Goal: Register for event/course

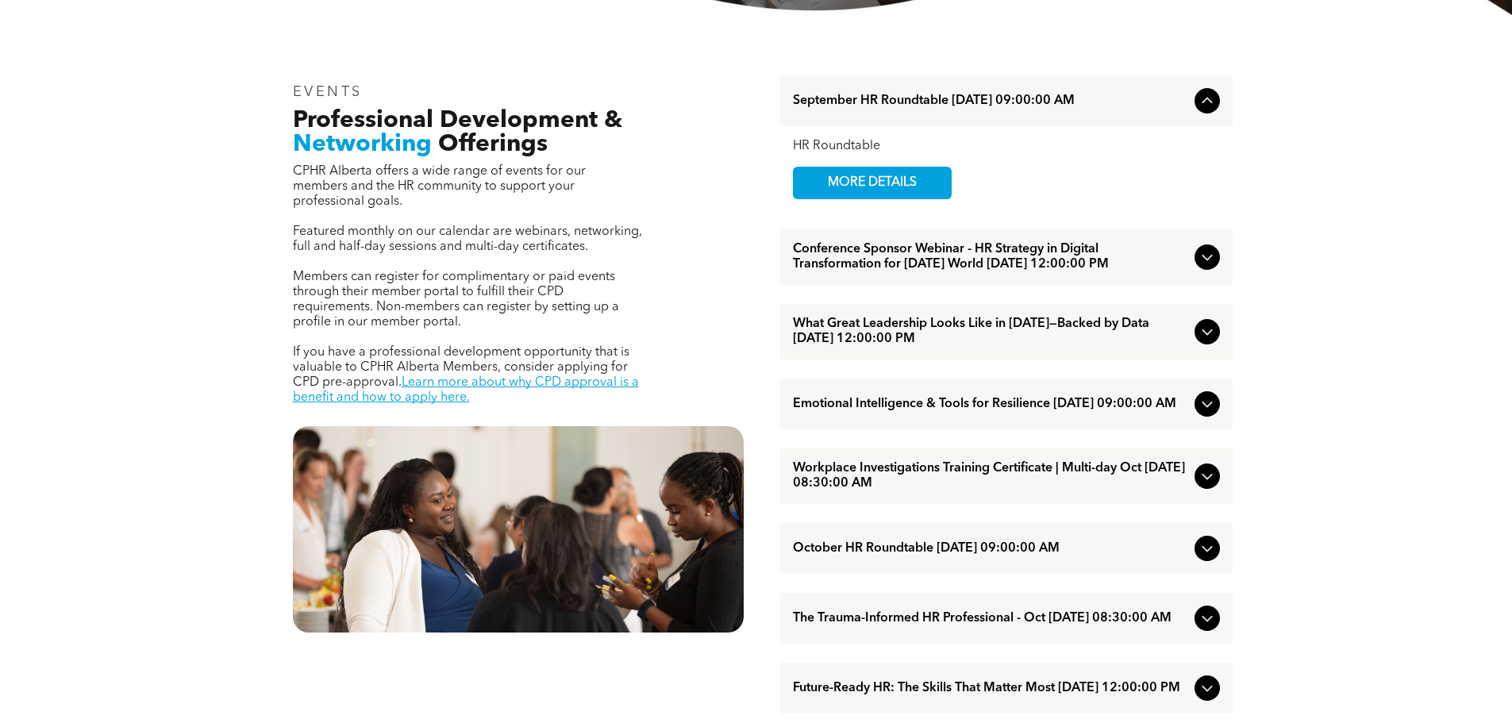
scroll to position [555, 0]
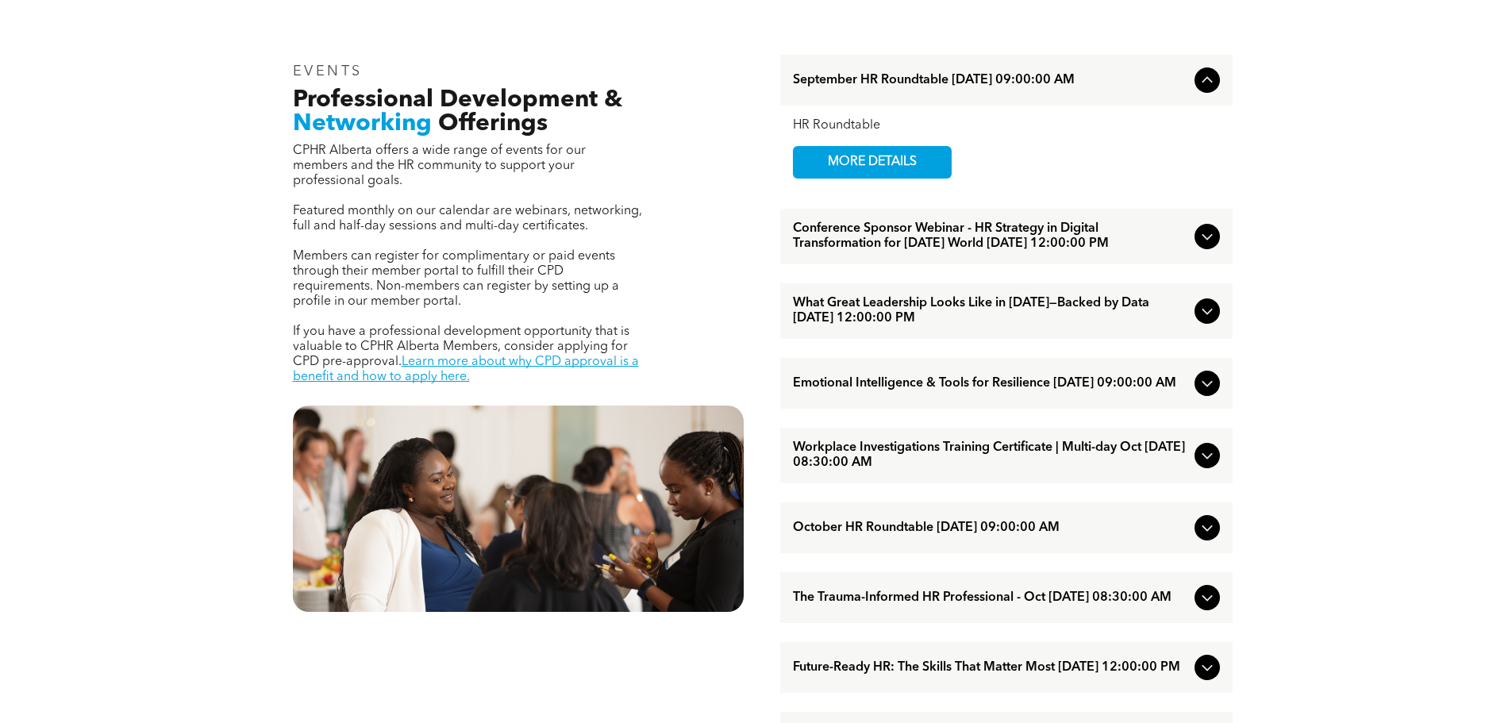
click at [1210, 246] on icon at bounding box center [1206, 236] width 19 height 19
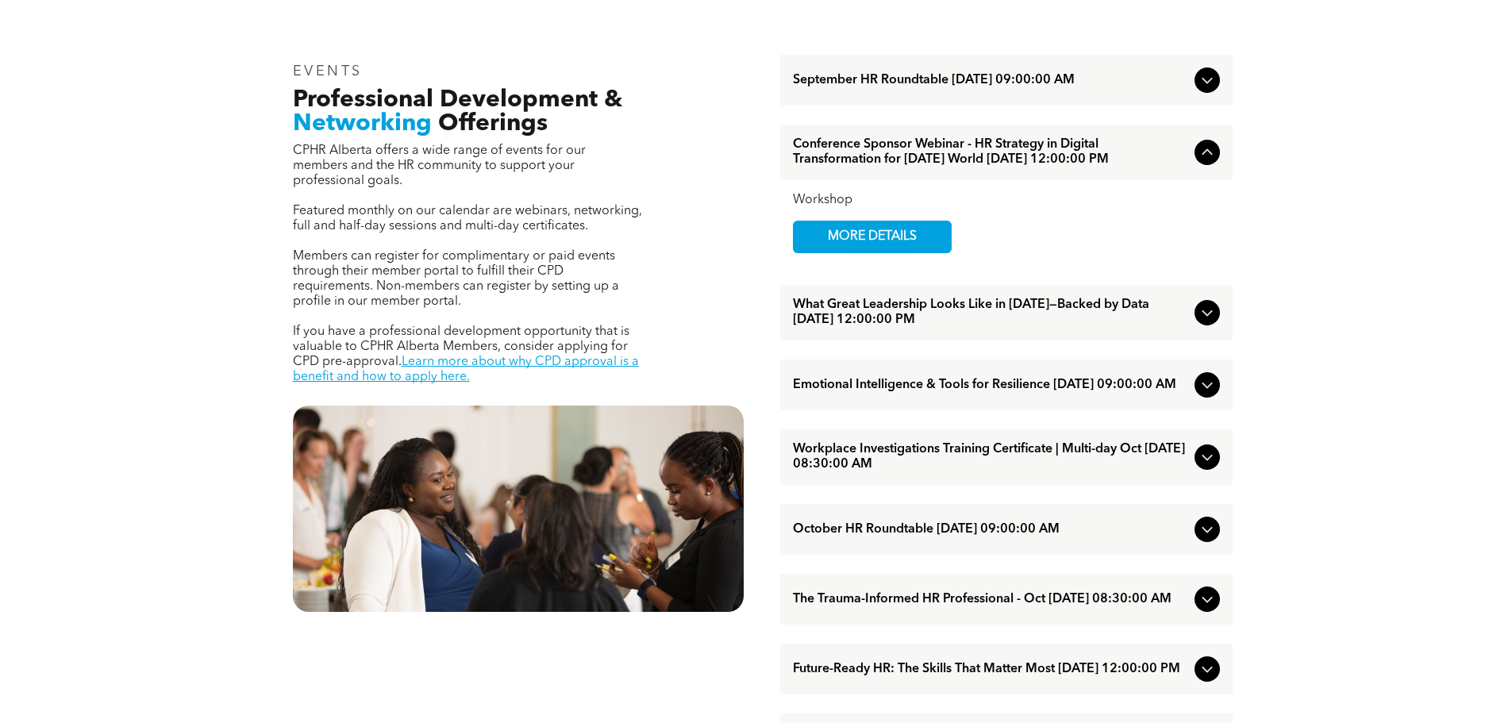
click at [1202, 162] on icon at bounding box center [1206, 152] width 19 height 19
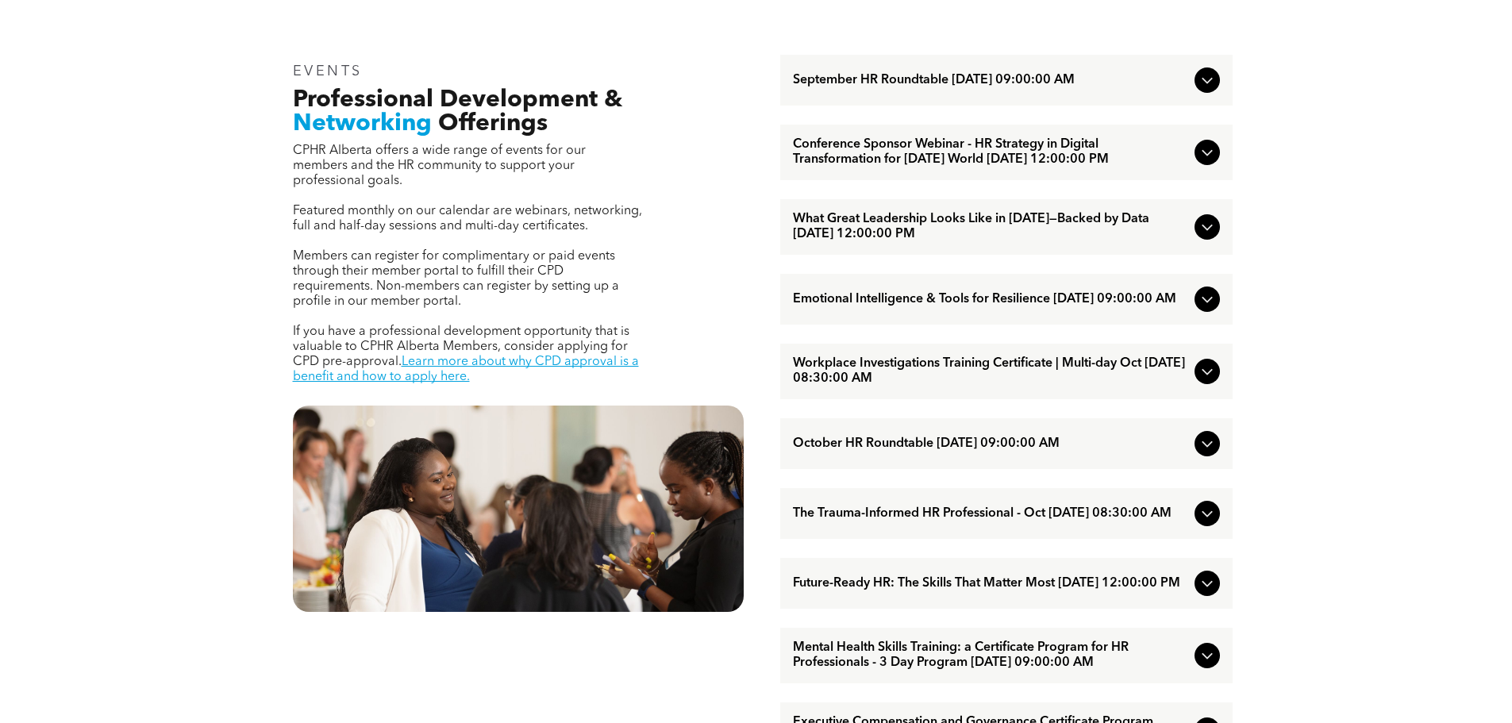
click at [1204, 231] on icon at bounding box center [1206, 228] width 10 height 6
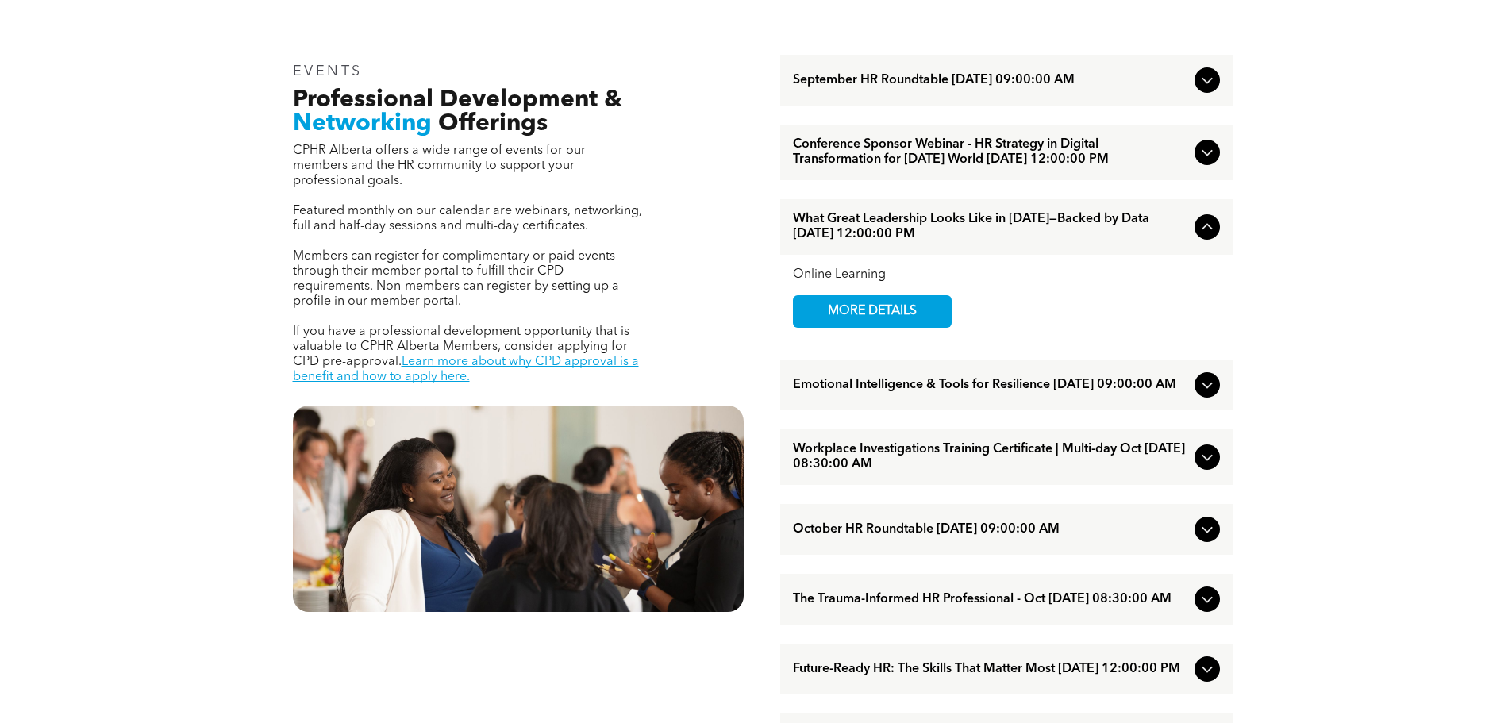
click at [1206, 236] on icon at bounding box center [1206, 226] width 19 height 19
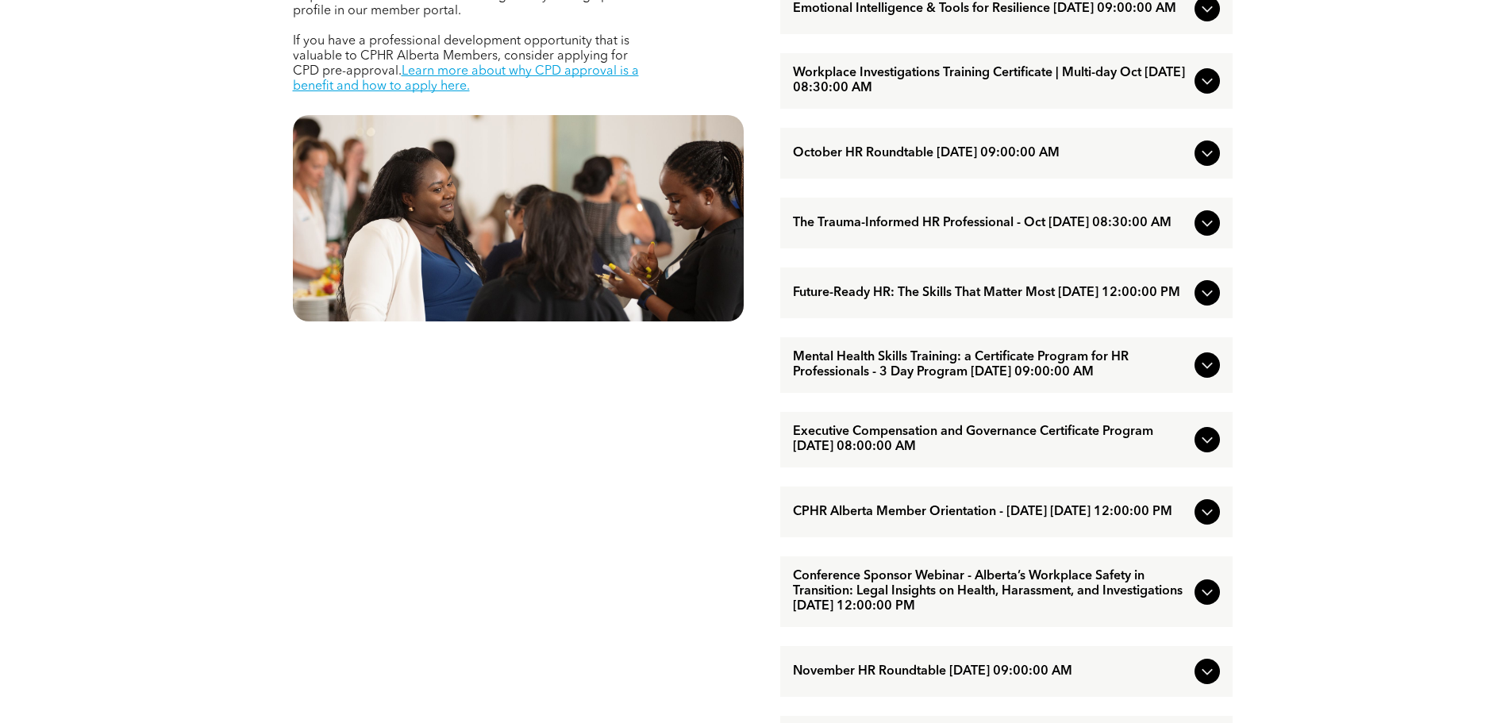
scroll to position [873, 0]
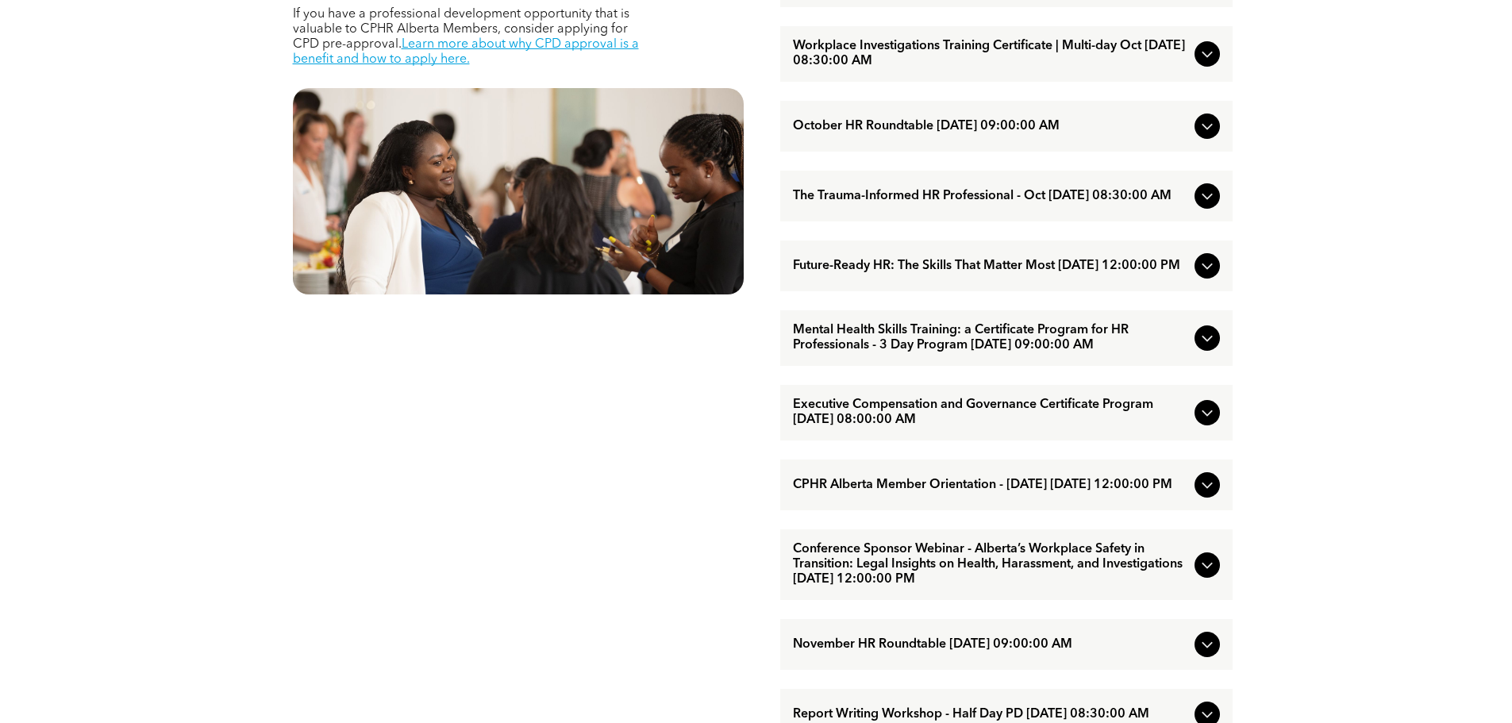
click at [1206, 422] on icon at bounding box center [1206, 412] width 19 height 19
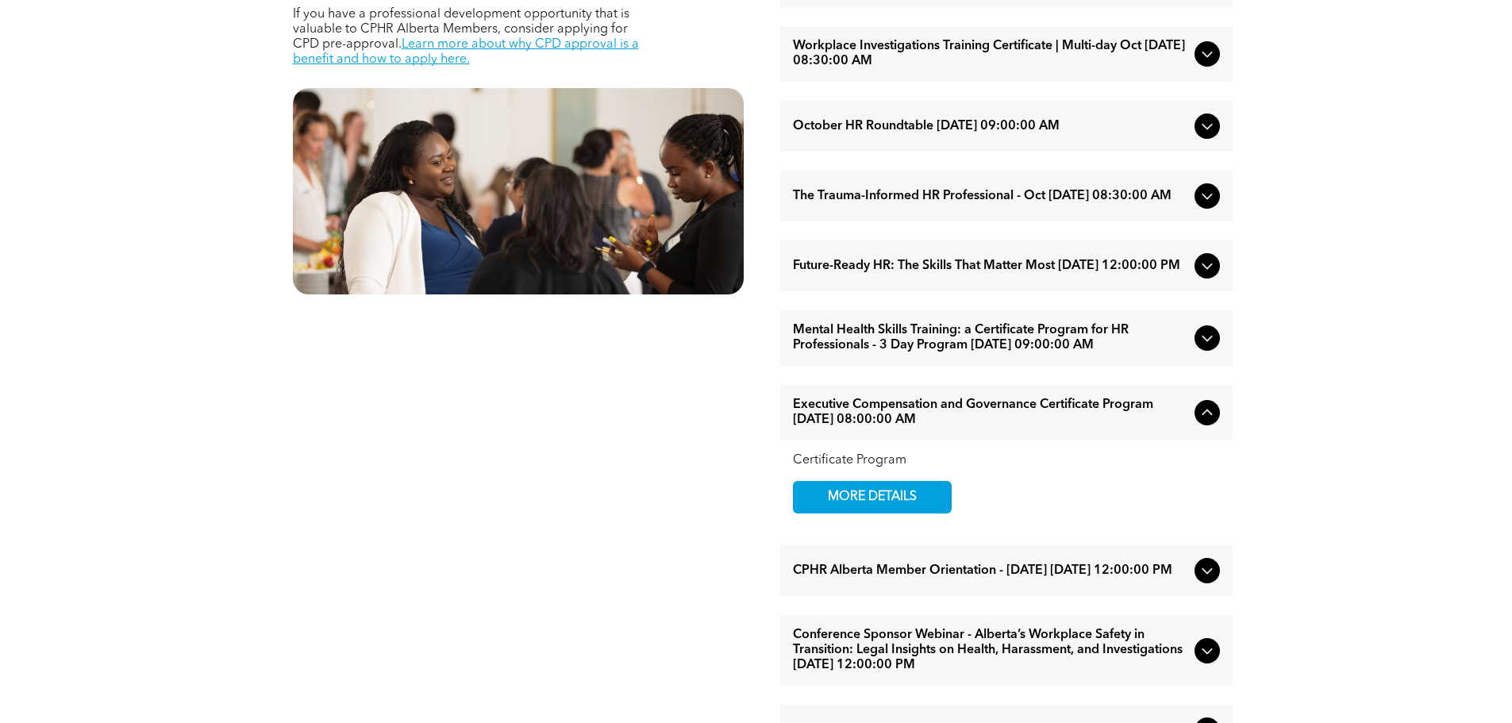
click at [1206, 416] on icon at bounding box center [1206, 412] width 10 height 6
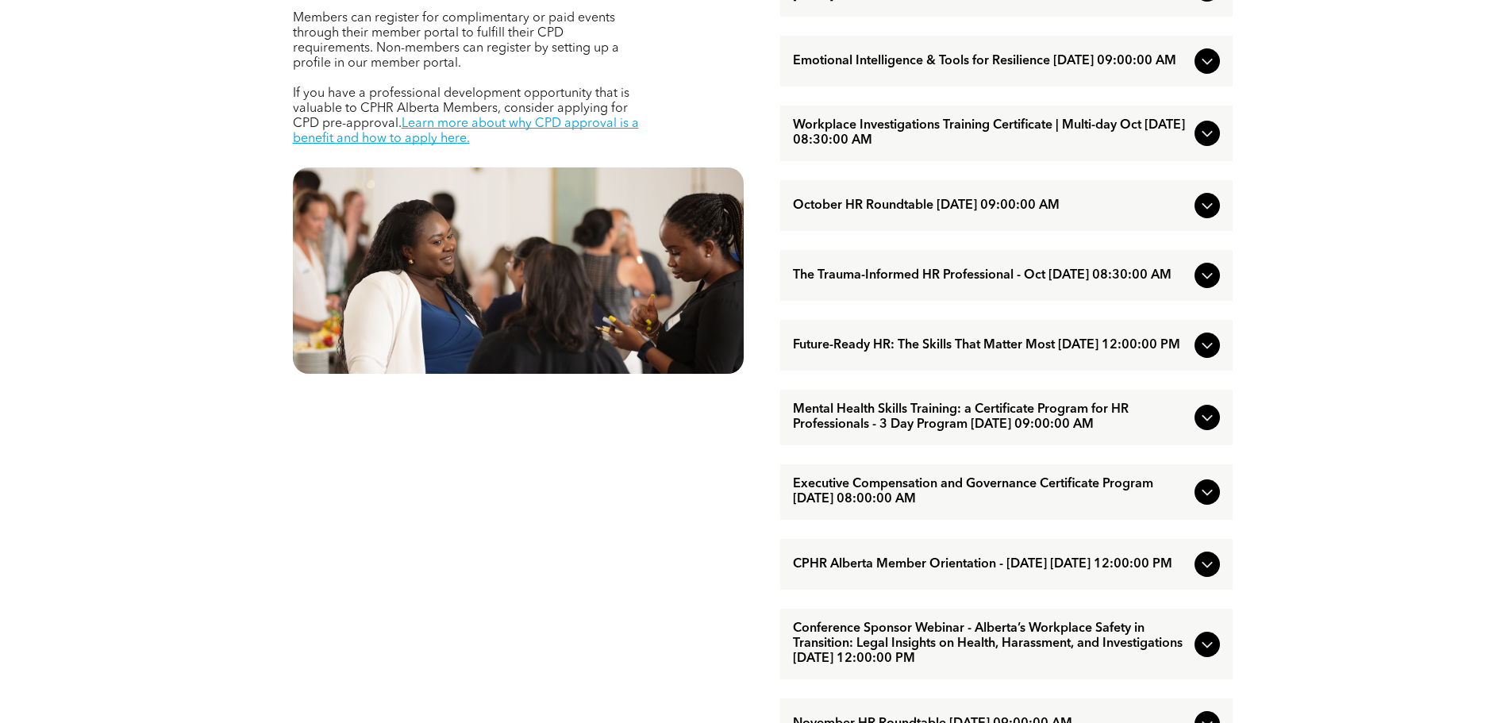
scroll to position [476, 0]
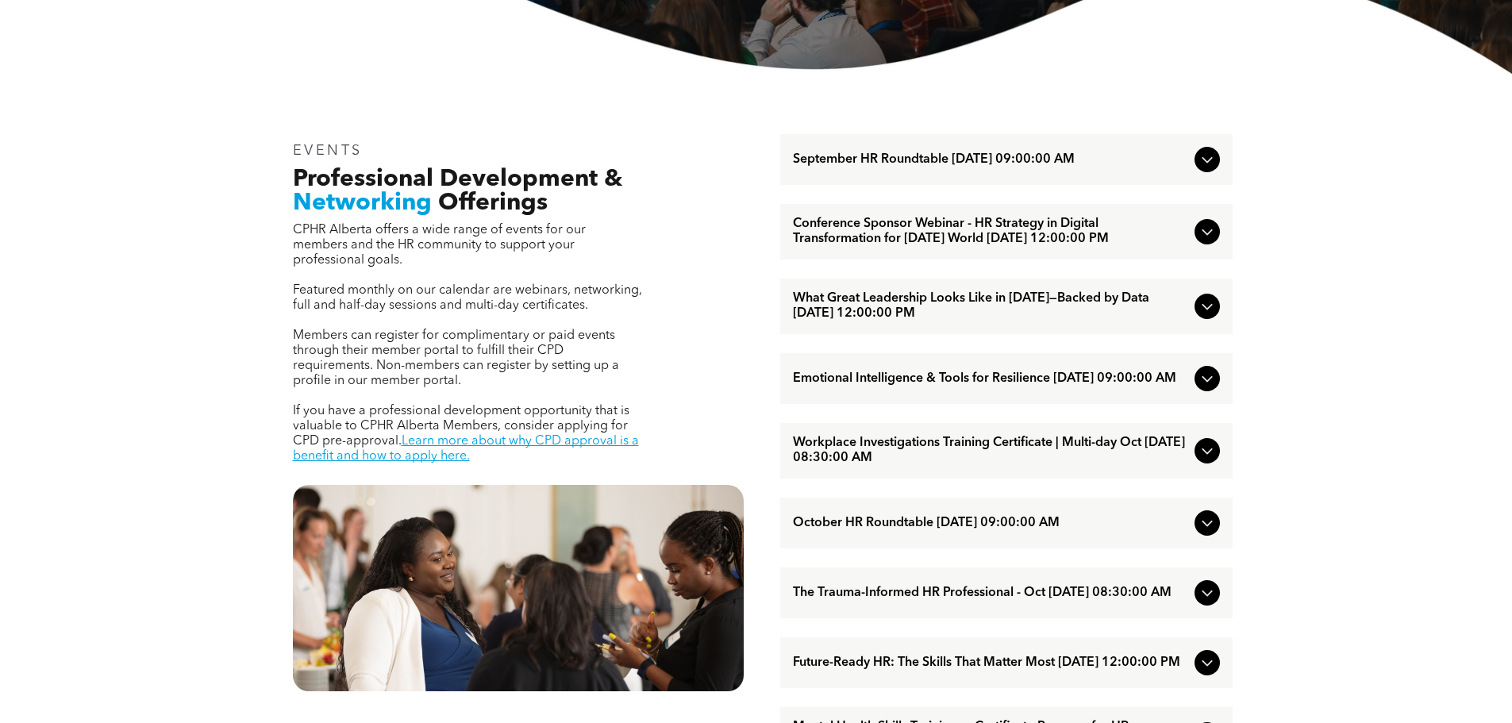
click at [1213, 241] on icon at bounding box center [1206, 231] width 19 height 19
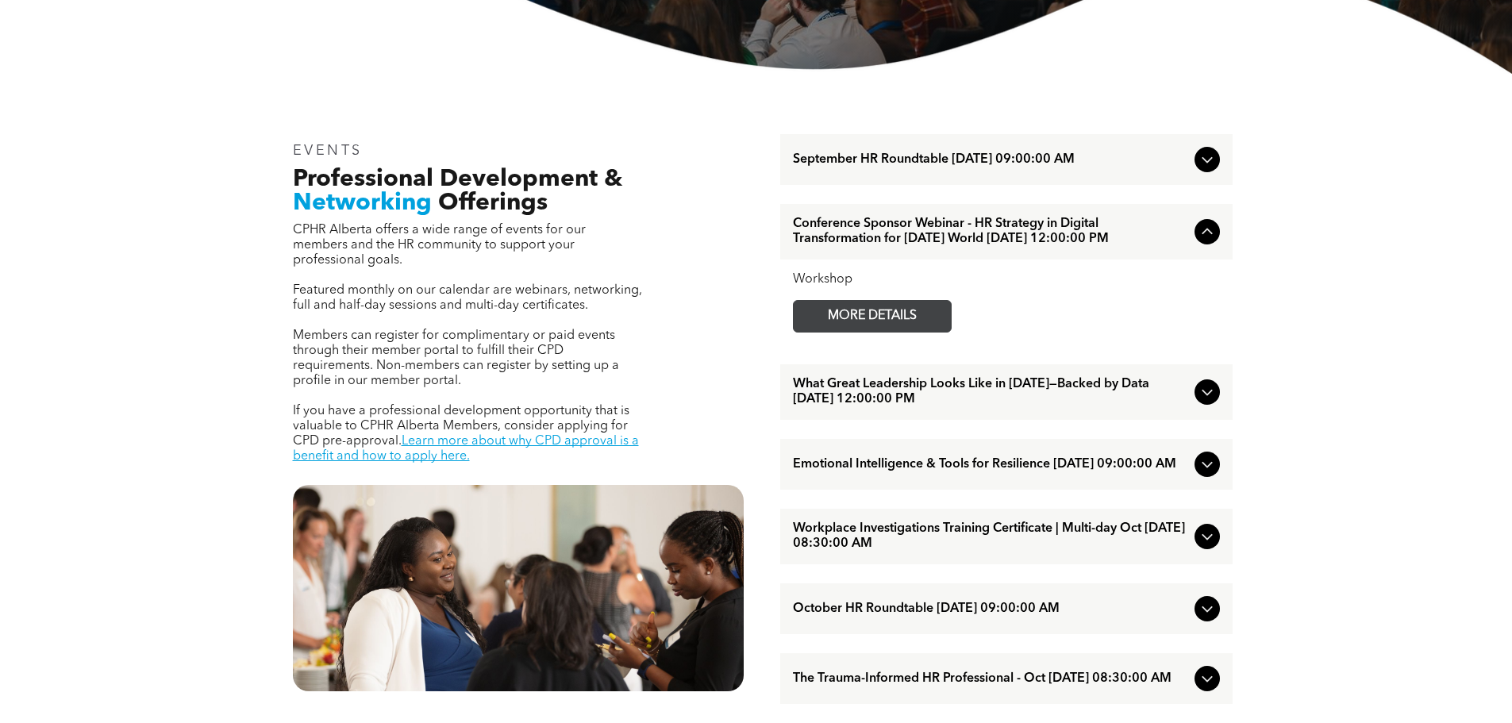
click at [846, 332] on span "MORE DETAILS" at bounding box center [871, 316] width 125 height 31
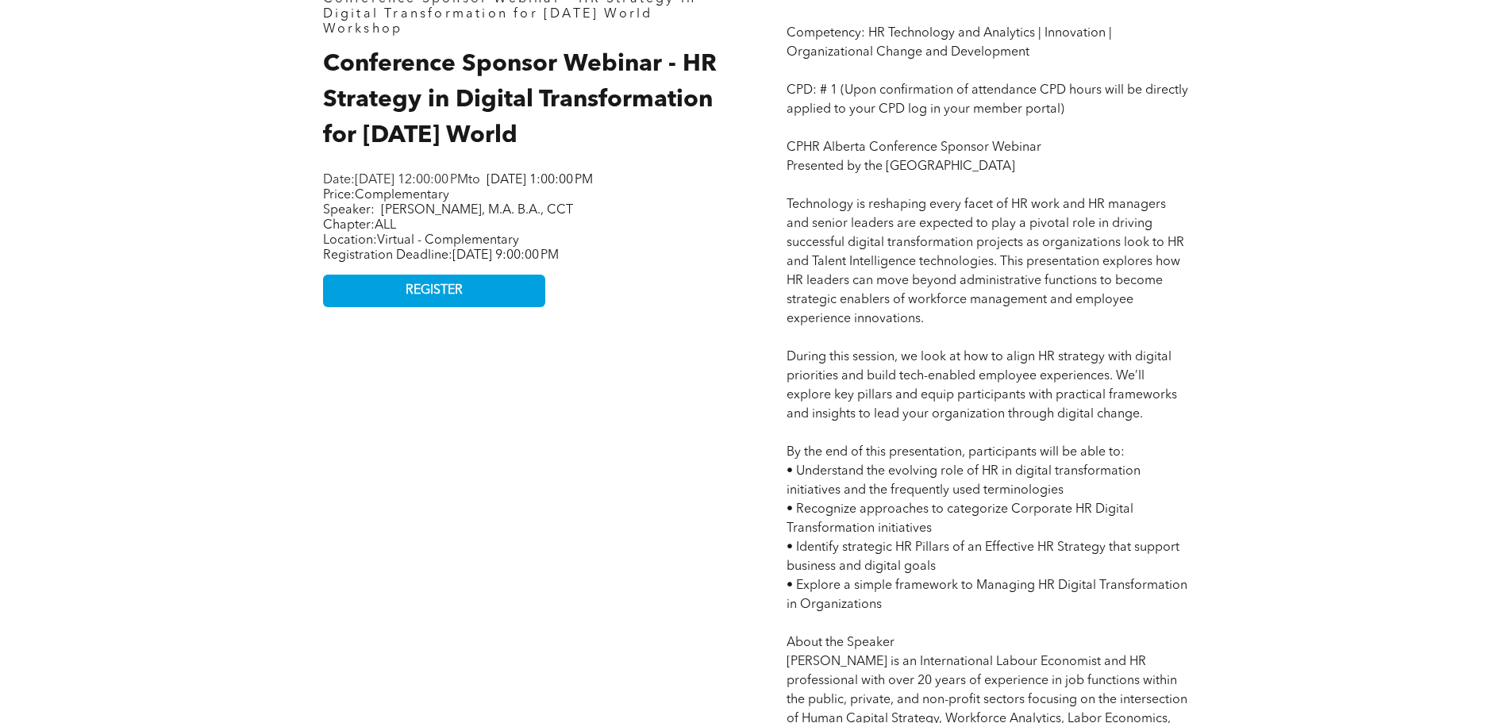
scroll to position [635, 0]
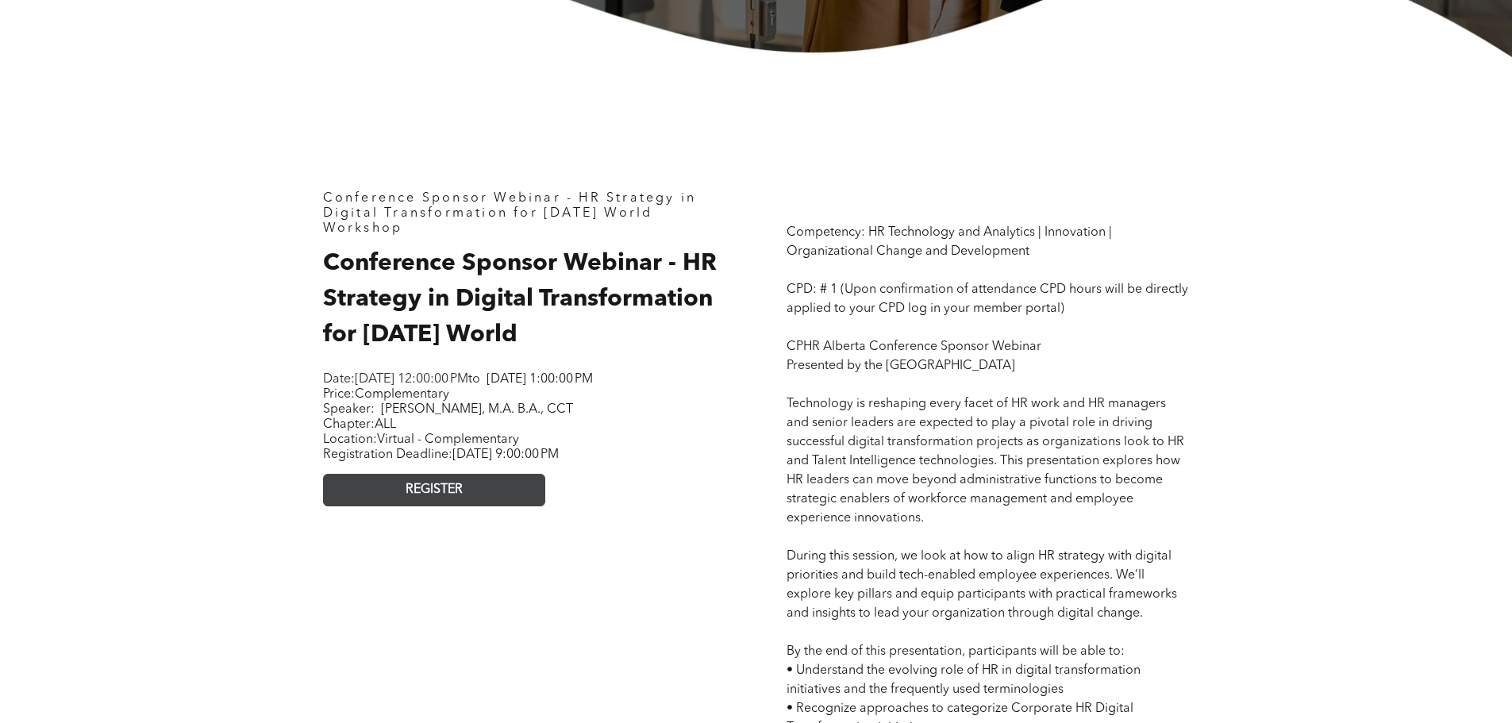
click at [420, 498] on span "REGISTER" at bounding box center [433, 489] width 57 height 15
